Goal: Task Accomplishment & Management: Use online tool/utility

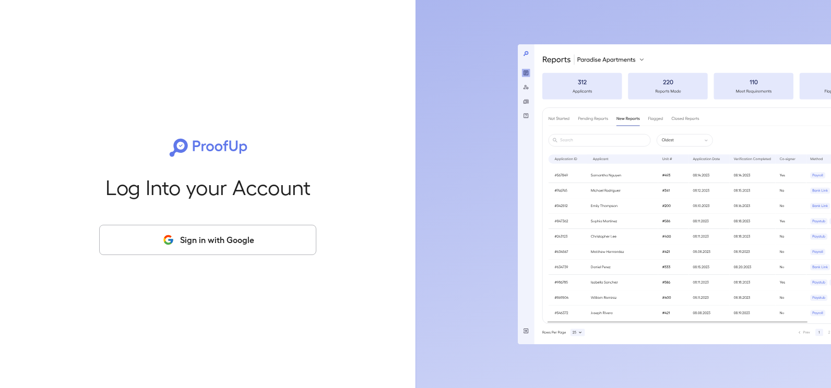
click at [191, 234] on button "Sign in with Google" at bounding box center [207, 240] width 217 height 30
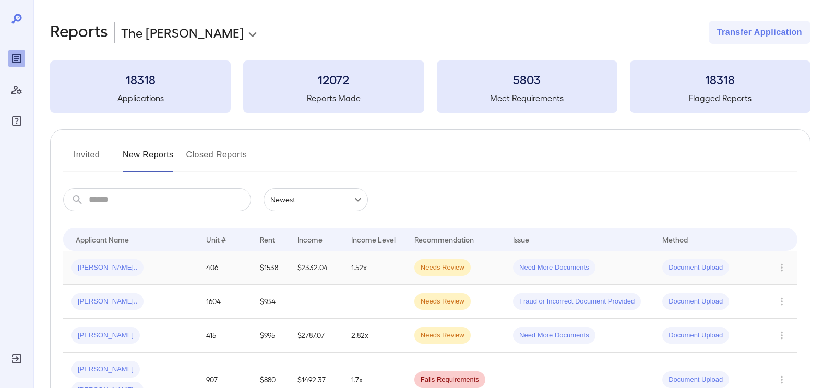
click at [494, 266] on td "Needs Review" at bounding box center [455, 268] width 99 height 34
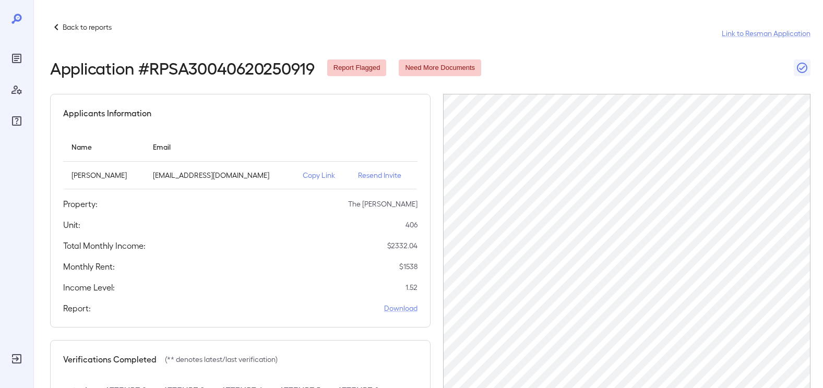
scroll to position [0, 51]
click at [328, 177] on p "Copy Link" at bounding box center [322, 175] width 39 height 10
